Goal: Ask a question: Seek information or help from site administrators or community

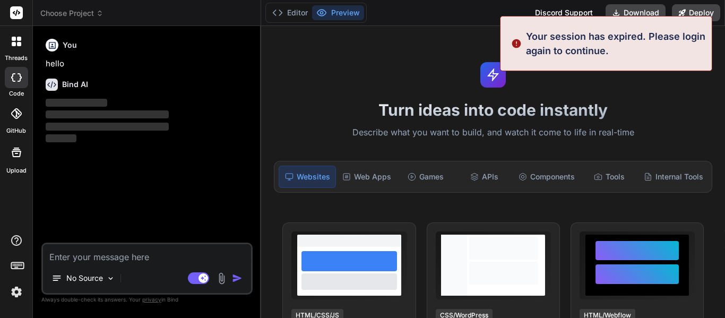
type textarea "x"
type textarea "a"
type textarea "x"
type textarea "an"
type textarea "x"
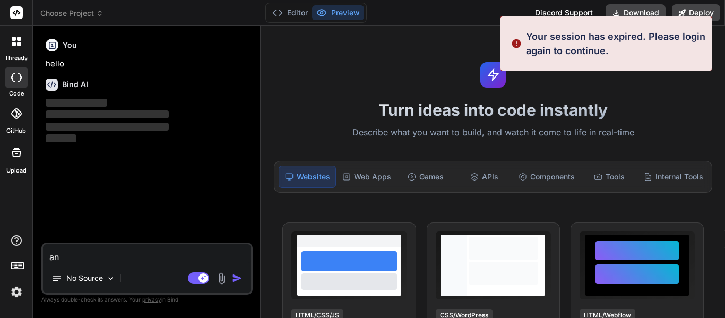
type textarea "ans"
type textarea "x"
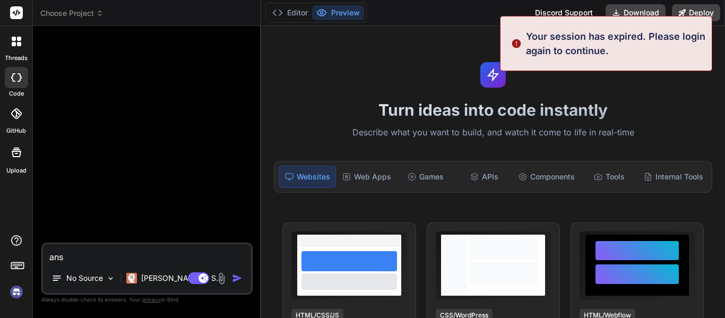
type textarea "answ"
type textarea "x"
type textarea "answe"
type textarea "x"
type textarea "answer r"
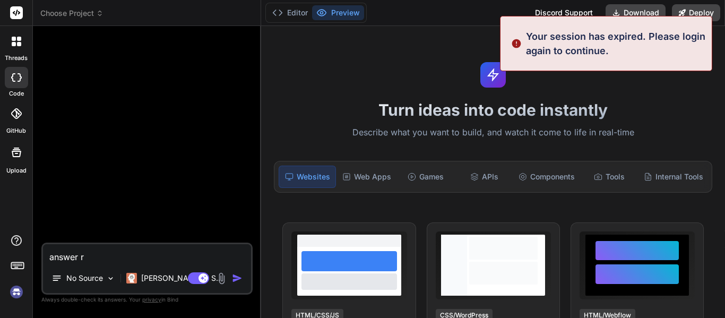
type textarea "x"
type textarea "answer rt"
type textarea "x"
type textarea "answer rth"
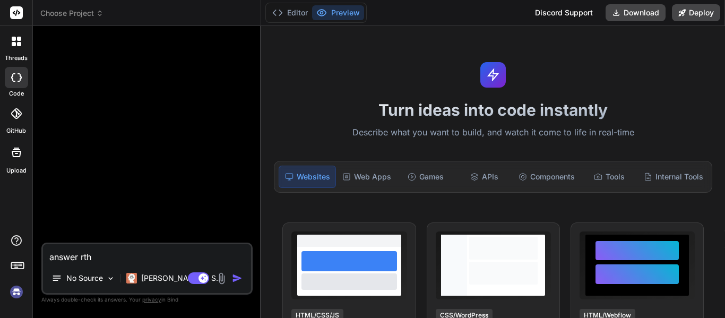
type textarea "x"
type textarea "answer rthe"
type textarea "x"
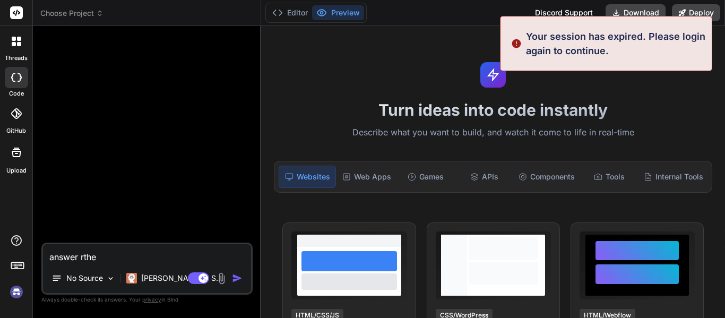
type textarea "answer rthes"
type textarea "x"
type textarea "answer rthese"
type textarea "x"
type textarea "answer rthes"
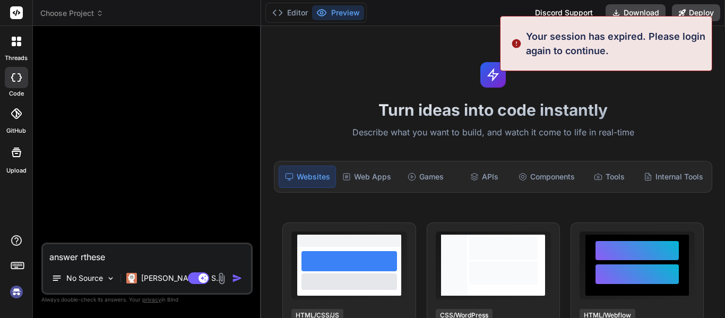
type textarea "x"
type textarea "answer rthe"
type textarea "x"
type textarea "answer rth"
type textarea "x"
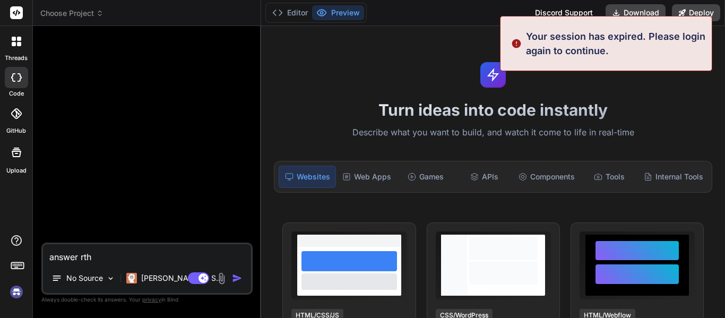
type textarea "answer rt"
type textarea "x"
type textarea "answer r"
type textarea "x"
type textarea "answer"
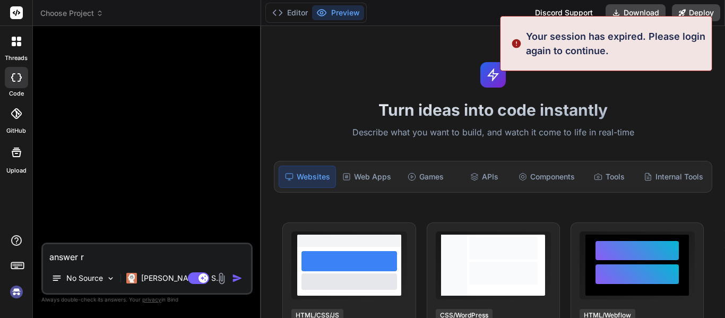
type textarea "x"
type textarea "answer t"
type textarea "x"
type textarea "answer th"
type textarea "x"
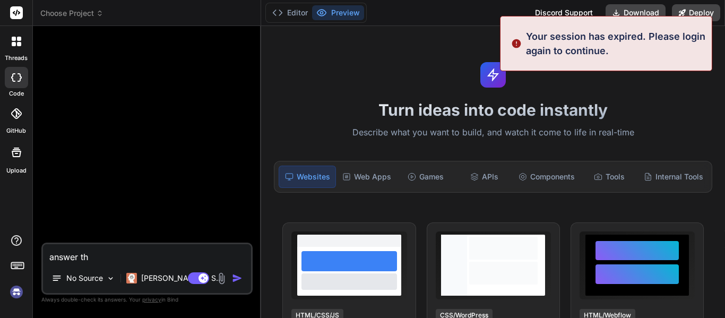
type textarea "answer the"
type textarea "x"
type textarea "answer thes"
type textarea "x"
type textarea "answer these"
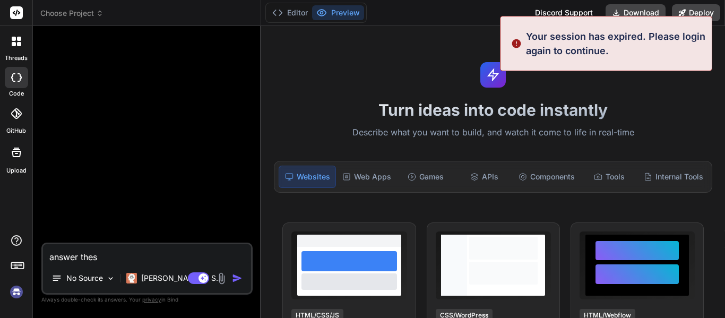
type textarea "x"
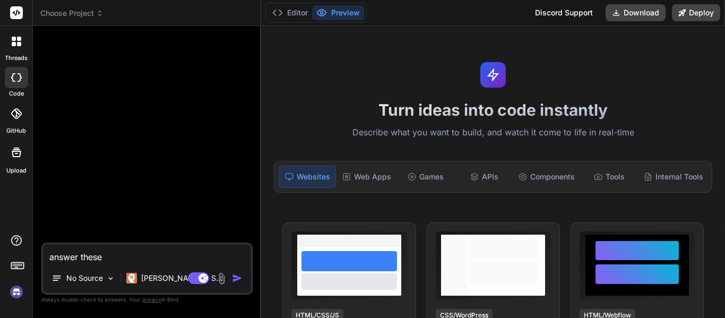
type textarea "answer these"
type textarea "x"
type textarea "answer these Key Terms/People/Places in Exodus 1–20 [DEMOGRAPHIC_DATA] [GEOGRAP…"
type textarea "x"
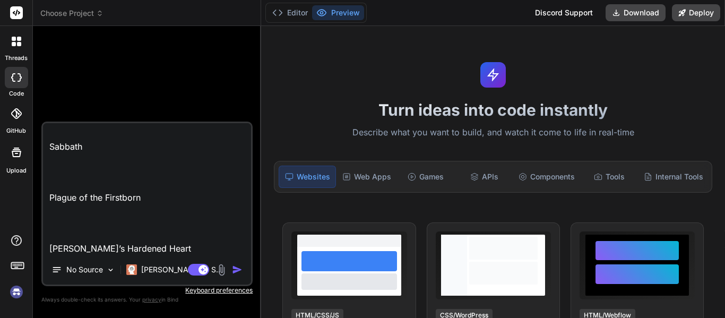
type textarea "answer these Key Terms/People/Places in Exodus 1–20 [DEMOGRAPHIC_DATA] [GEOGRAP…"
type textarea "x"
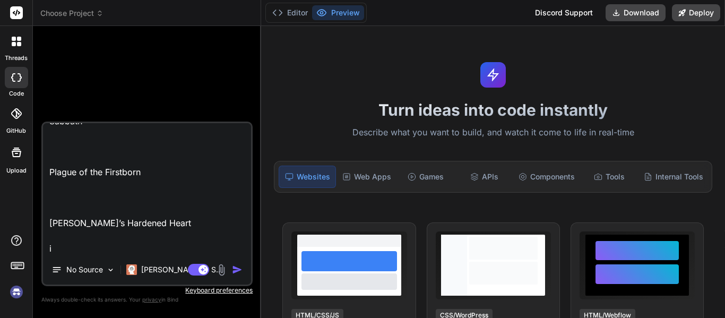
type textarea "answer these Key Terms/People/Places in Exodus 1–20 [DEMOGRAPHIC_DATA] [GEOGRAP…"
type textarea "x"
type textarea "answer these Key Terms/People/Places in Exodus 1–20 [DEMOGRAPHIC_DATA] [GEOGRAP…"
type textarea "x"
type textarea "answer these Key Terms/People/Places in Exodus 1–20 [DEMOGRAPHIC_DATA] [GEOGRAP…"
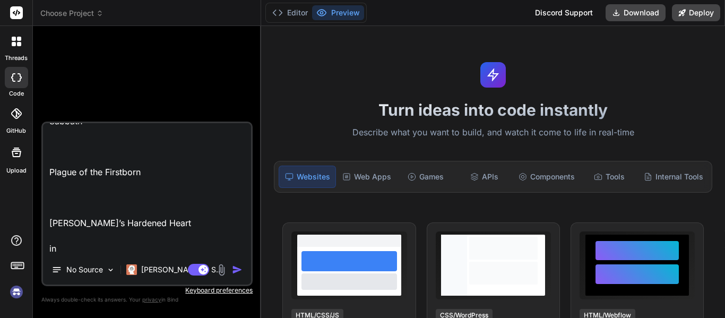
type textarea "x"
type textarea "answer these Key Terms/People/Places in Exodus 1–20 [DEMOGRAPHIC_DATA] [GEOGRAP…"
type textarea "x"
type textarea "answer these Key Terms/People/Places in Exodus 1–20 [DEMOGRAPHIC_DATA] [GEOGRAP…"
type textarea "x"
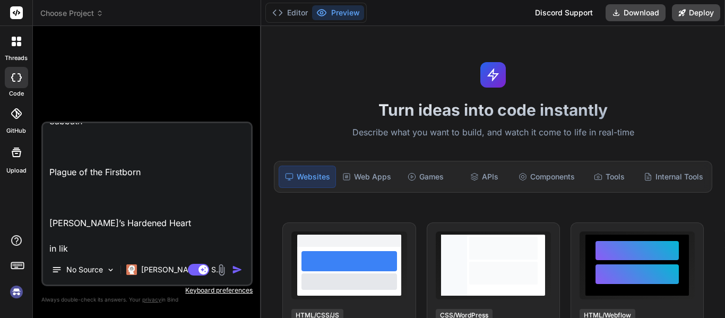
type textarea "answer these Key Terms/People/Places in Exodus 1–20 [DEMOGRAPHIC_DATA] [GEOGRAP…"
type textarea "x"
type textarea "answer these Key Terms/People/Places in Exodus 1–20 [DEMOGRAPHIC_DATA] [GEOGRAP…"
type textarea "x"
type textarea "answer these Key Terms/People/Places in Exodus 1–20 [DEMOGRAPHIC_DATA] [GEOGRAP…"
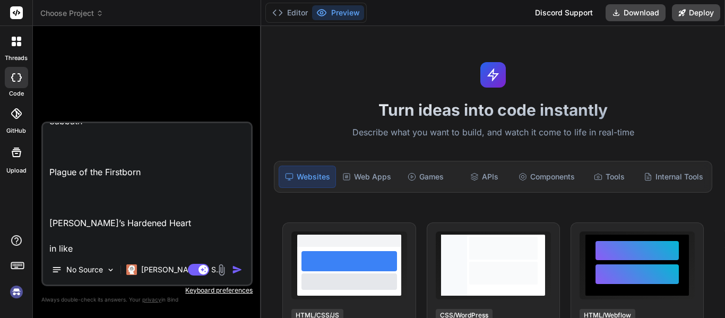
type textarea "x"
type textarea "answer these Key Terms/People/Places in Exodus 1–20 [DEMOGRAPHIC_DATA] [GEOGRAP…"
type textarea "x"
type textarea "answer these Key Terms/People/Places in Exodus 1–20 [DEMOGRAPHIC_DATA] [GEOGRAP…"
type textarea "x"
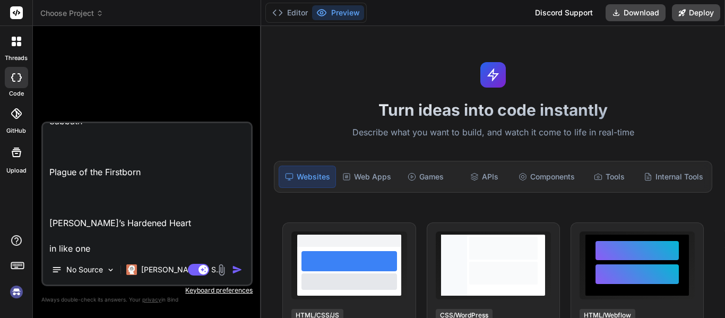
type textarea "answer these Key Terms/People/Places in Exodus 1–20 [DEMOGRAPHIC_DATA] [GEOGRAP…"
type textarea "x"
type textarea "answer these Key Terms/People/Places in Exodus 1–20 [DEMOGRAPHIC_DATA] [GEOGRAP…"
type textarea "x"
type textarea "answer these Key Terms/People/Places in Exodus 1–20 [DEMOGRAPHIC_DATA] [GEOGRAP…"
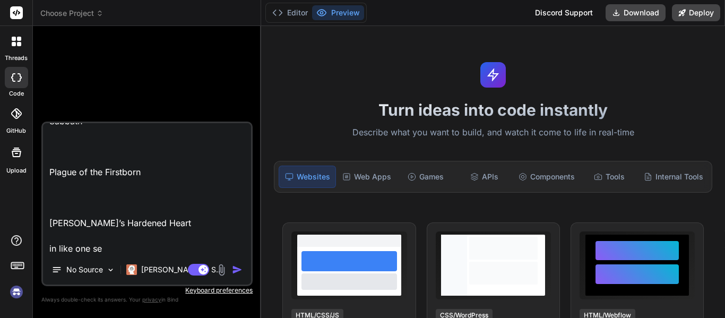
type textarea "x"
type textarea "answer these Key Terms/People/Places in Exodus 1–20 [DEMOGRAPHIC_DATA] [GEOGRAP…"
type textarea "x"
type textarea "answer these Key Terms/People/Places in Exodus 1–20 [DEMOGRAPHIC_DATA] [GEOGRAP…"
type textarea "x"
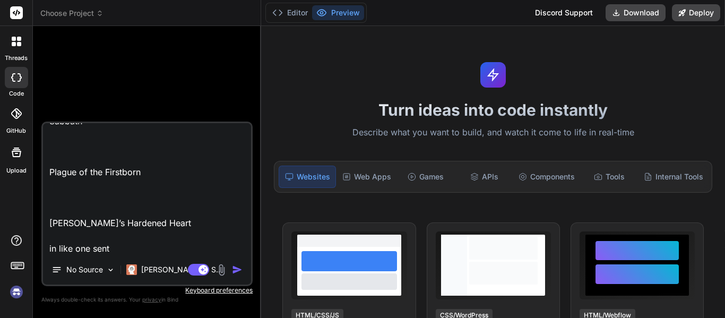
type textarea "answer these Key Terms/People/Places in Exodus 1–20 [DEMOGRAPHIC_DATA] [GEOGRAP…"
type textarea "x"
type textarea "answer these Key Terms/People/Places in Exodus 1–20 [DEMOGRAPHIC_DATA] [GEOGRAP…"
type textarea "x"
type textarea "answer these Key Terms/People/Places in Exodus 1–20 [DEMOGRAPHIC_DATA] [GEOGRAP…"
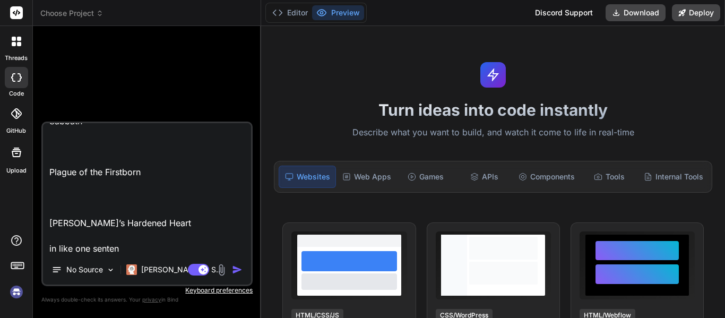
type textarea "x"
type textarea "answer these Key Terms/People/Places in Exodus 1–20 [DEMOGRAPHIC_DATA] [GEOGRAP…"
type textarea "x"
type textarea "answer these Key Terms/People/Places in Exodus 1–20 [DEMOGRAPHIC_DATA] [GEOGRAP…"
click at [231, 289] on p "Keyboard preferences" at bounding box center [146, 290] width 211 height 8
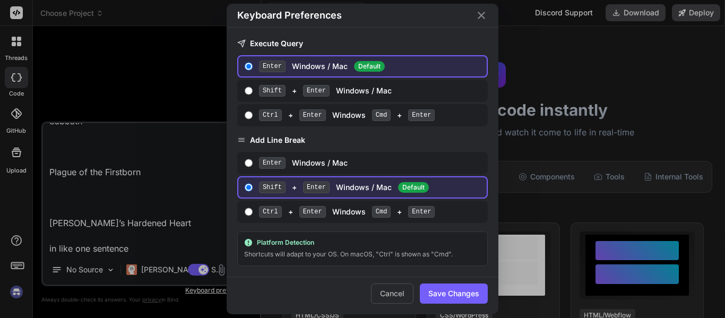
click at [347, 308] on div "Cancel Save Changes" at bounding box center [363, 295] width 272 height 38
click at [385, 296] on button "Cancel" at bounding box center [392, 293] width 42 height 20
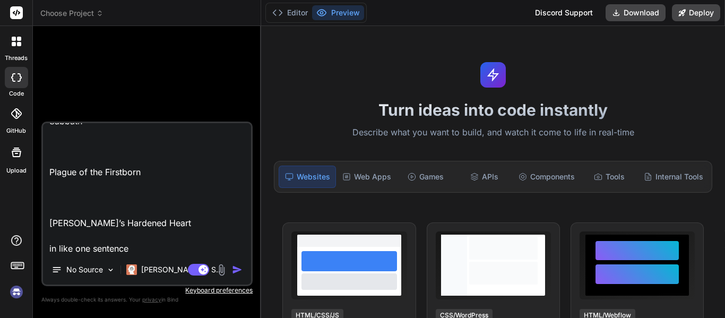
click at [237, 271] on img "button" at bounding box center [237, 269] width 11 height 11
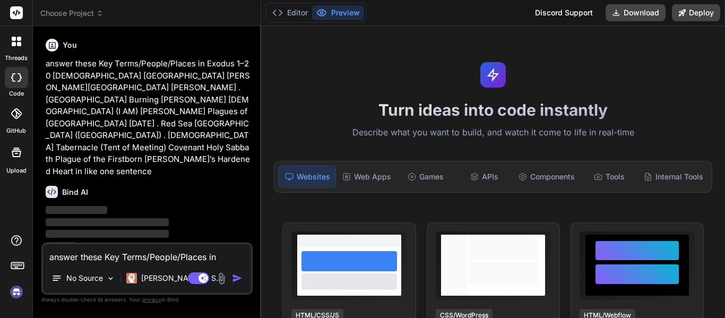
scroll to position [37, 0]
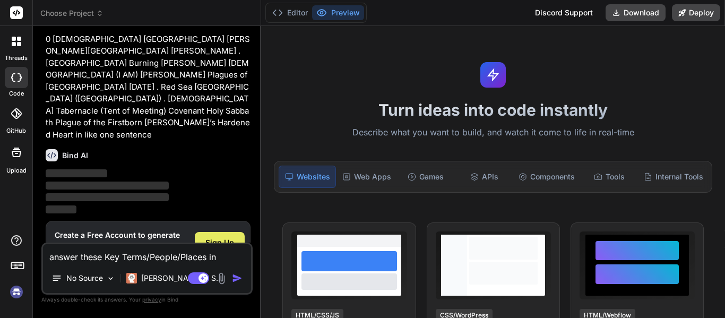
click at [225, 237] on span "Sign Up" at bounding box center [219, 242] width 29 height 11
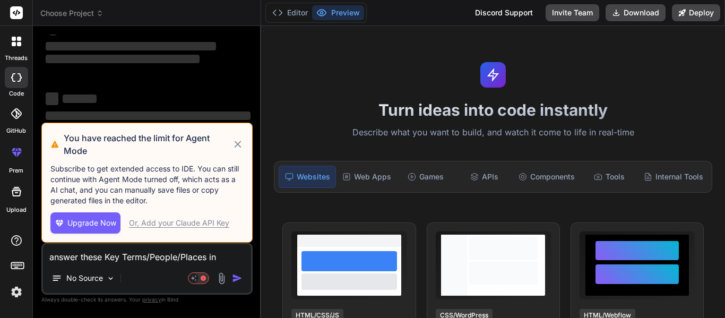
scroll to position [0, 0]
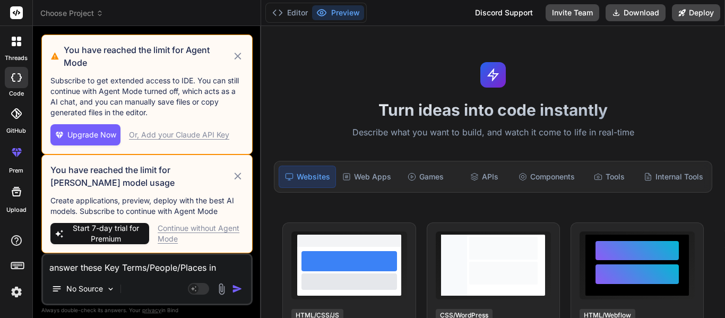
click at [238, 55] on icon at bounding box center [237, 56] width 7 height 7
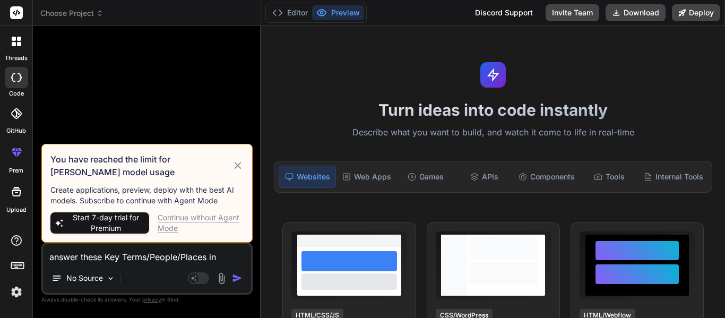
click at [236, 170] on icon at bounding box center [238, 165] width 12 height 13
type textarea "x"
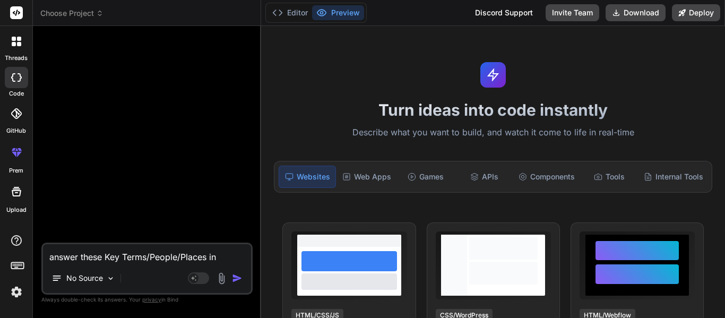
click at [192, 257] on textarea "answer these Key Terms/People/Places in Exodus 1–20 [DEMOGRAPHIC_DATA] [GEOGRAP…" at bounding box center [147, 253] width 208 height 19
type textarea "a"
type textarea "x"
type textarea "an"
type textarea "x"
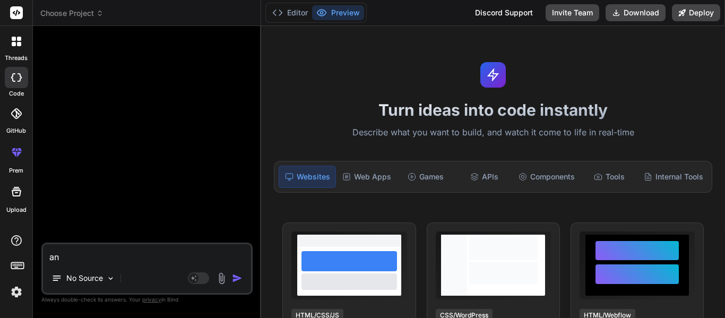
type textarea "ans"
type textarea "x"
type textarea "answ"
type textarea "x"
type textarea "answe"
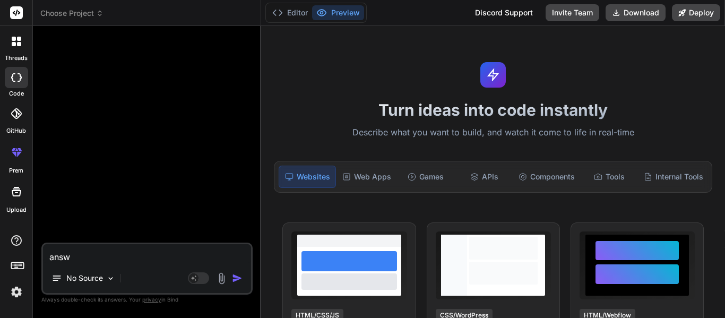
type textarea "x"
type textarea "answer"
type textarea "x"
type textarea "answer"
type textarea "x"
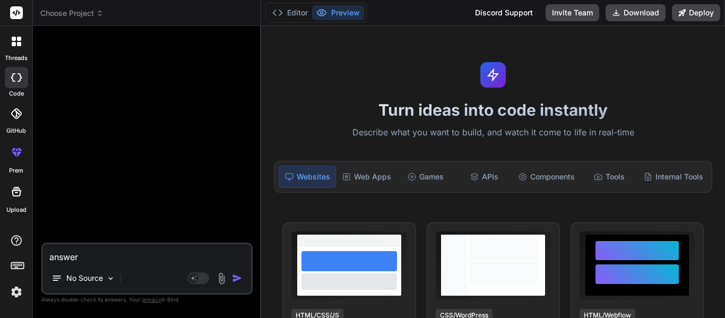
type textarea "answer t"
type textarea "x"
type textarea "answer th"
type textarea "x"
type textarea "answer the"
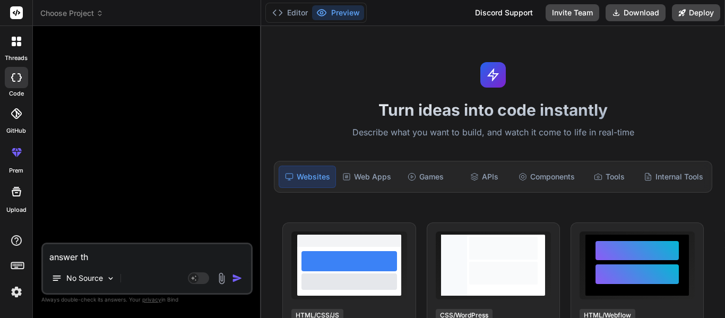
type textarea "x"
type textarea "answer thes"
type textarea "x"
type textarea "answer these"
type textarea "x"
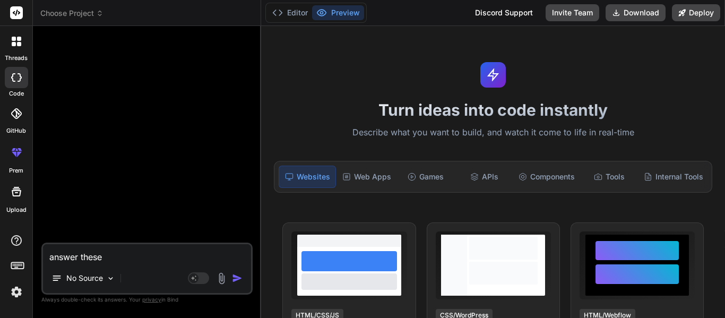
type textarea "answer these"
type textarea "x"
type textarea "answer these i"
type textarea "x"
type textarea "answer these in"
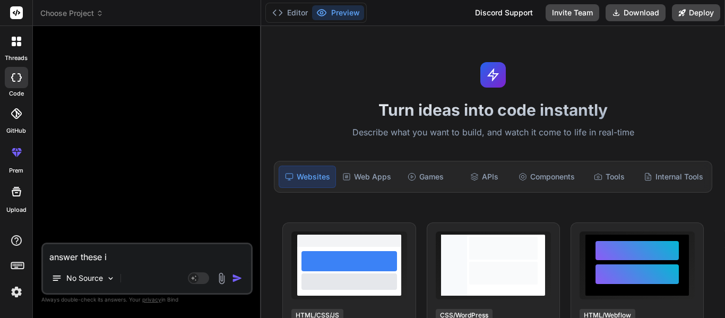
type textarea "x"
type textarea "answer these in"
type textarea "x"
type textarea "answer these in o"
type textarea "x"
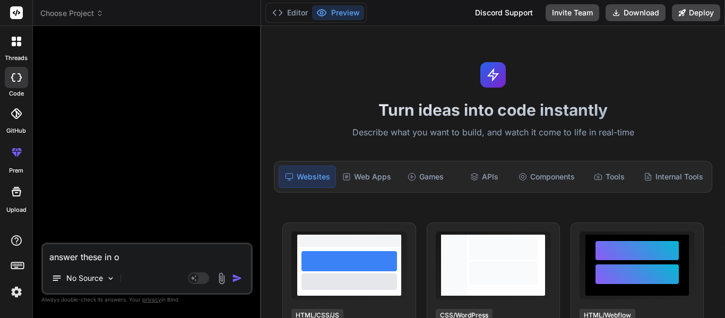
type textarea "answer these in on"
type textarea "x"
type textarea "answer these in one"
type textarea "x"
type textarea "answer these in one"
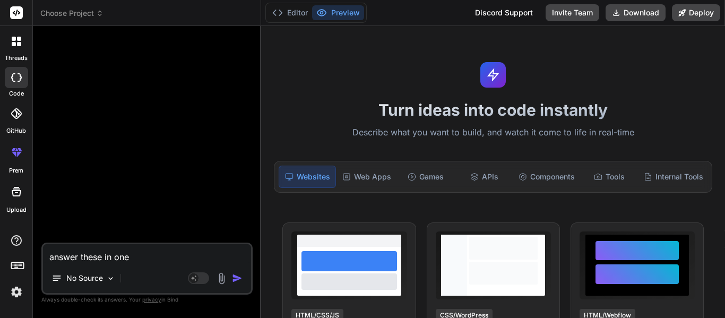
type textarea "x"
type textarea "answer these in one s"
type textarea "x"
type textarea "answer these in one se"
type textarea "x"
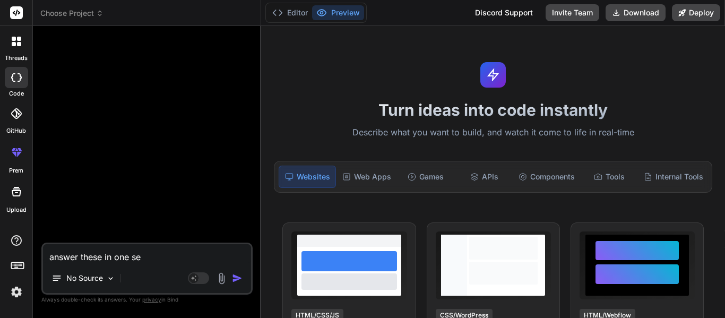
type textarea "answer these in one sen"
type textarea "x"
type textarea "answer these in one sent"
type textarea "x"
type textarea "answer these in one sente"
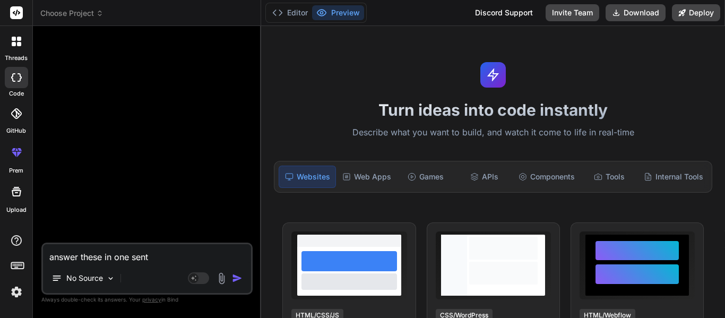
type textarea "x"
type textarea "answer these in one senten"
type textarea "x"
type textarea "answer these in one sentenc"
type textarea "x"
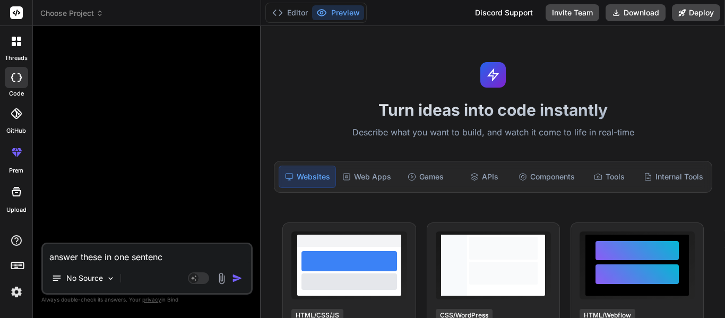
type textarea "answer these in one sentence"
type textarea "x"
type textarea "answer these in one sentence"
type textarea "x"
paste textarea "Key Terms/People/Places in Exodus 1–20 [DEMOGRAPHIC_DATA] [GEOGRAPHIC_DATA] [PE…"
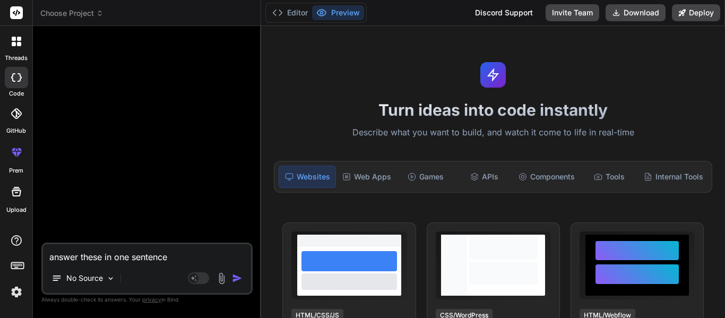
type textarea "answer these in one sentence Key Terms/People/Places in Exodus 1–20 [DEMOGRAPHI…"
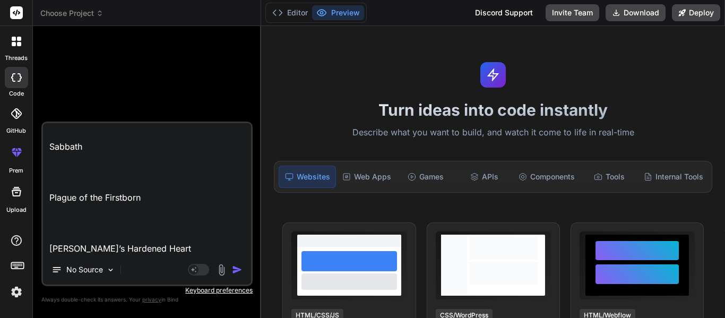
type textarea "x"
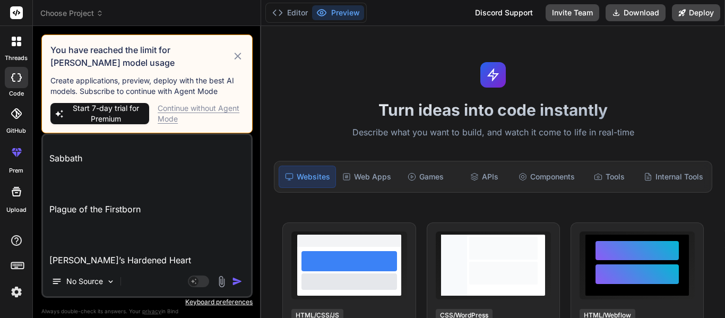
type textarea "answer these in one sentence Key Terms/People/Places in Exodus 1–20 [DEMOGRAPHI…"
click at [235, 282] on img "button" at bounding box center [237, 281] width 11 height 11
click at [177, 110] on div "Continue without Agent Mode" at bounding box center [201, 113] width 86 height 21
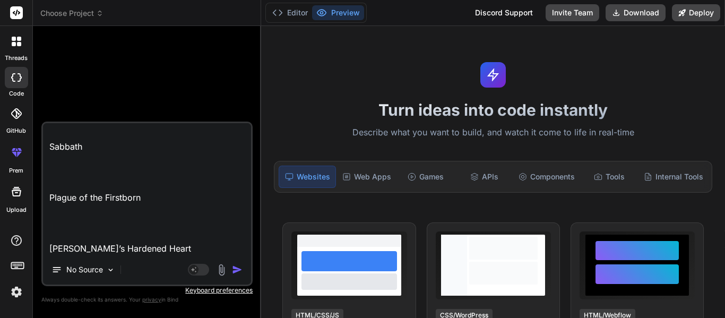
click at [240, 270] on img "button" at bounding box center [237, 269] width 11 height 11
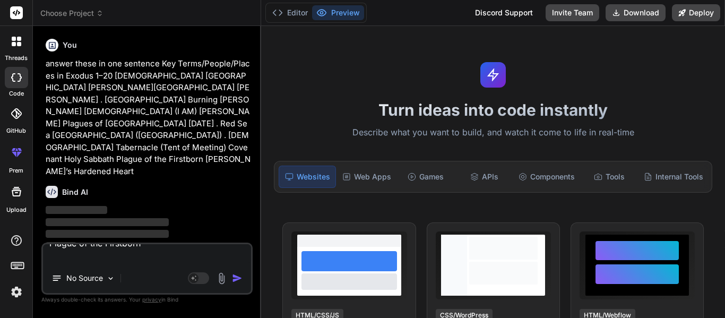
scroll to position [0, 0]
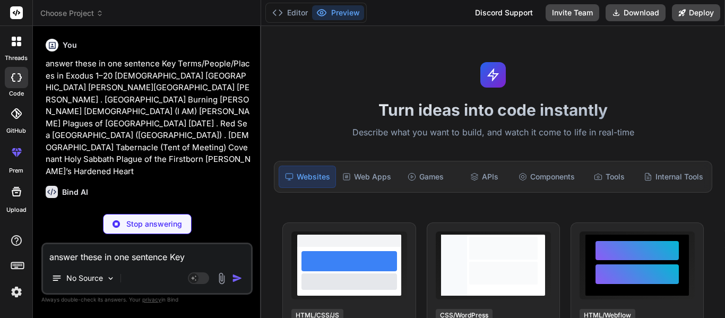
type textarea "x"
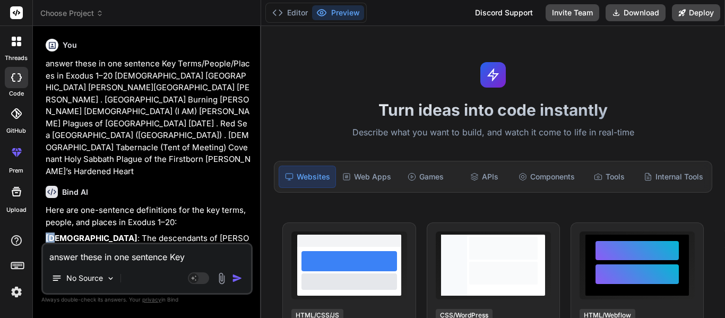
drag, startPoint x: 43, startPoint y: 205, endPoint x: 53, endPoint y: 207, distance: 9.8
click at [53, 207] on div "You answer these in one sentence Key Terms/People/Places in Exodus 1–20 [DEMOGR…" at bounding box center [148, 138] width 209 height 208
click at [41, 207] on div "You answer these in one sentence Key Terms/People/Places in Exodus 1–20 [DEMOGR…" at bounding box center [146, 175] width 211 height 283
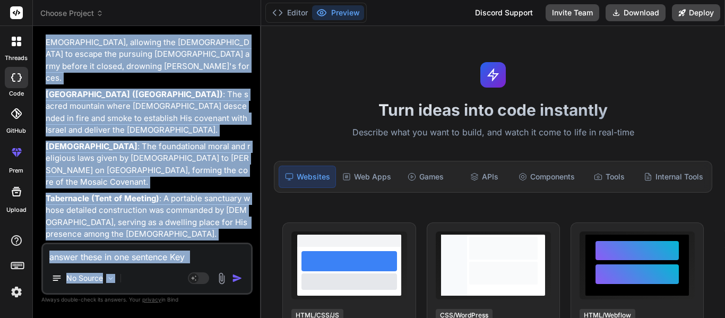
scroll to position [765, 0]
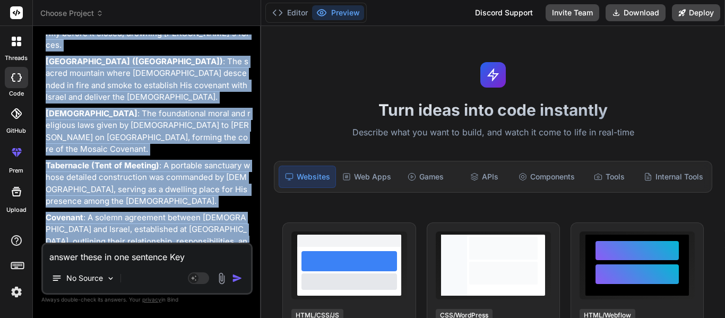
drag, startPoint x: 45, startPoint y: 204, endPoint x: 128, endPoint y: 241, distance: 91.7
click at [128, 241] on div "You answer these in one sentence Key Terms/People/Places in Exodus 1–20 [DEMOGR…" at bounding box center [148, 138] width 209 height 208
copy div "[DEMOGRAPHIC_DATA] : The descendants of [PERSON_NAME], enslaved in [GEOGRAPHIC_…"
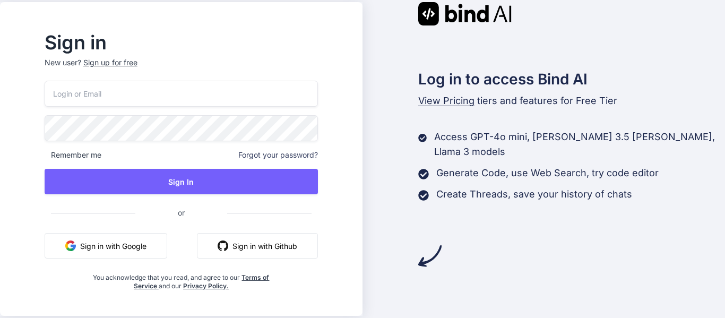
click at [104, 240] on button "Sign in with Google" at bounding box center [106, 245] width 123 height 25
